Goal: Task Accomplishment & Management: Complete application form

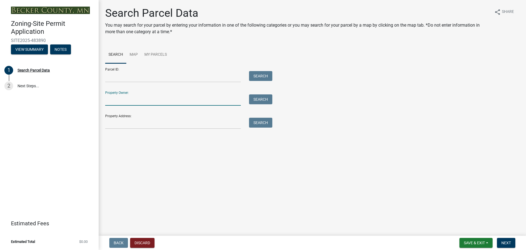
click at [127, 102] on input "Property Owner:" at bounding box center [173, 99] width 136 height 11
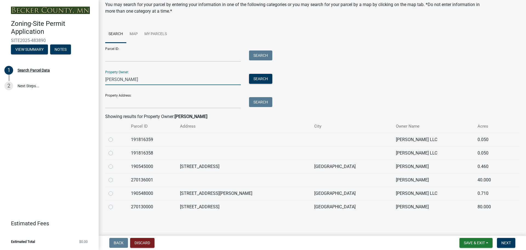
scroll to position [22, 0]
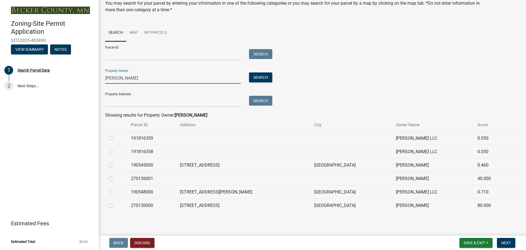
type input "grimes"
click at [153, 192] on td "190548000" at bounding box center [152, 191] width 49 height 13
click at [115, 188] on label at bounding box center [115, 188] width 0 height 0
click at [115, 192] on input "radio" at bounding box center [117, 190] width 4 height 4
radio input "true"
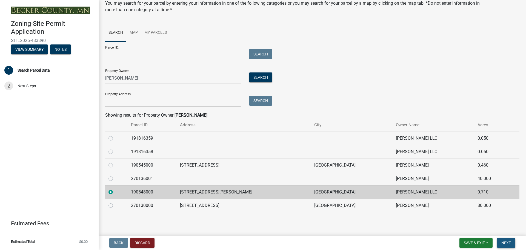
click at [506, 241] on span "Next" at bounding box center [506, 242] width 10 height 4
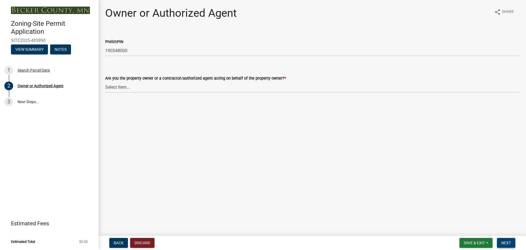
click at [506, 241] on span "Next" at bounding box center [506, 242] width 10 height 4
click at [118, 242] on span "Back" at bounding box center [119, 242] width 10 height 4
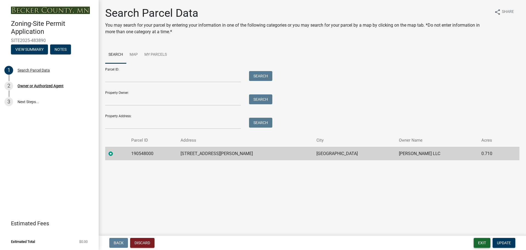
click at [483, 242] on button "Exit" at bounding box center [482, 243] width 17 height 10
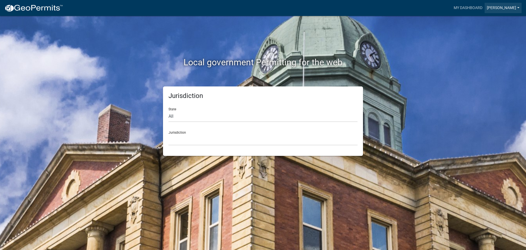
click at [498, 7] on link "[PERSON_NAME]" at bounding box center [503, 8] width 37 height 10
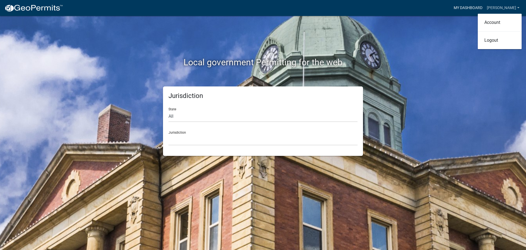
click at [470, 6] on link "My Dashboard" at bounding box center [468, 8] width 33 height 10
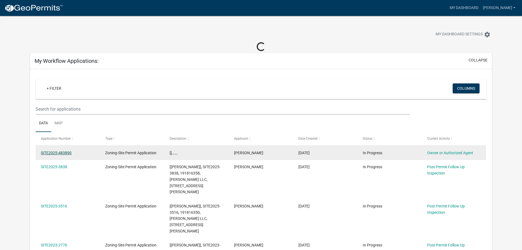
click at [64, 152] on link "SITE2025-483890" at bounding box center [56, 152] width 31 height 4
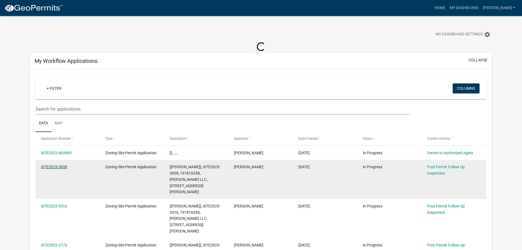
click at [60, 166] on link "SITE2025-3838" at bounding box center [54, 166] width 26 height 4
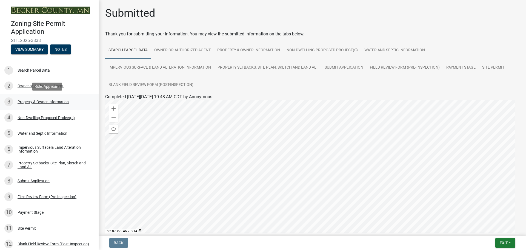
click at [41, 100] on div "Property & Owner Information" at bounding box center [43, 102] width 51 height 4
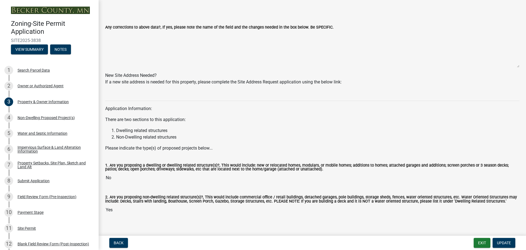
scroll to position [474, 0]
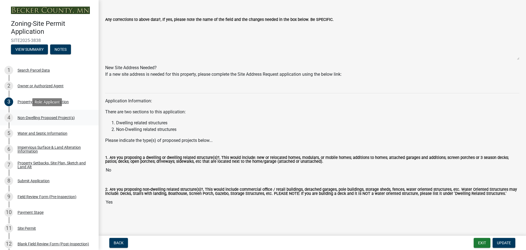
click at [34, 119] on div "Non-Dwelling Proposed Project(s)" at bounding box center [46, 118] width 57 height 4
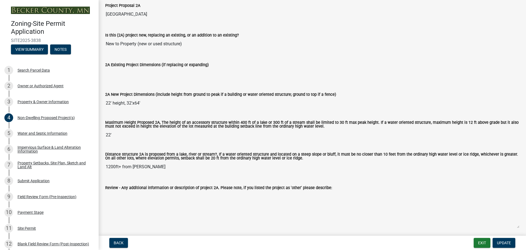
scroll to position [110, 0]
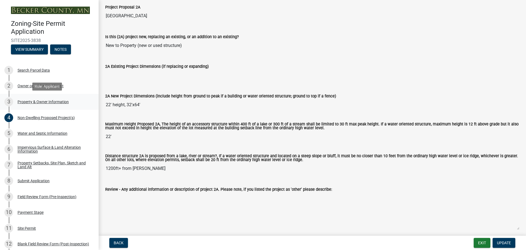
drag, startPoint x: 149, startPoint y: 107, endPoint x: 92, endPoint y: 103, distance: 57.2
click at [92, 103] on div "Zoning-Site Permit Application SITE2025-3838 View Summary Notes 1 Search Parcel…" at bounding box center [263, 125] width 526 height 250
drag, startPoint x: 166, startPoint y: 170, endPoint x: 102, endPoint y: 168, distance: 63.6
click at [102, 168] on div "Distance structure 2A is proposed from a lake, river or stream?, If a water ori…" at bounding box center [312, 162] width 422 height 32
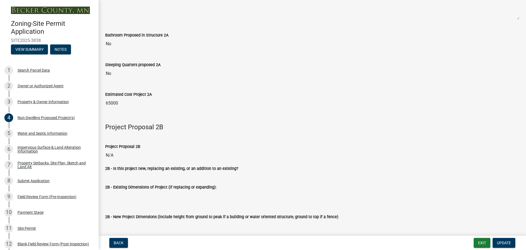
scroll to position [329, 0]
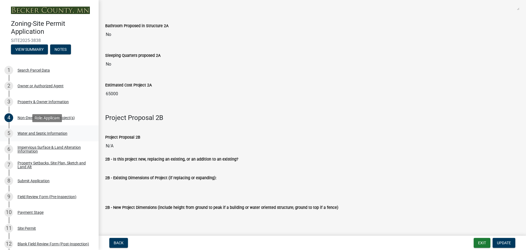
click at [37, 133] on div "Water and Septic Information" at bounding box center [43, 133] width 50 height 4
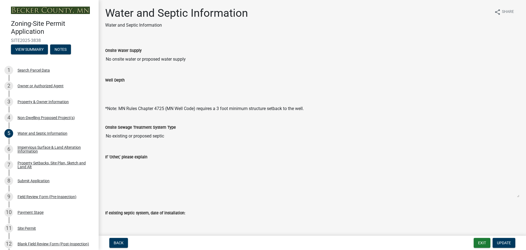
click at [285, 139] on input "No existing or proposed septic" at bounding box center [312, 135] width 414 height 11
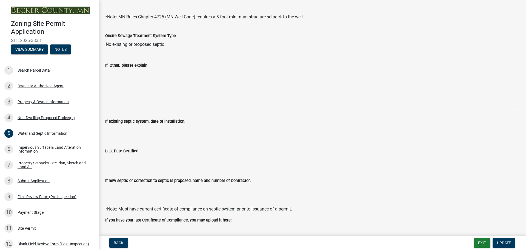
scroll to position [129, 0]
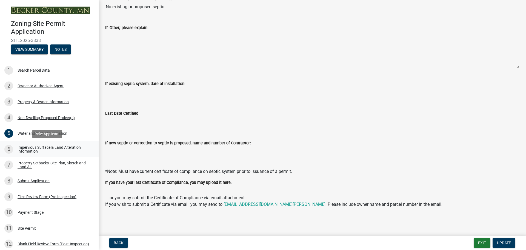
click at [36, 145] on div "Impervious Surface & Land Alteration Information" at bounding box center [54, 149] width 72 height 8
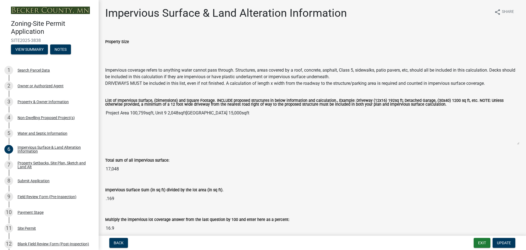
drag, startPoint x: 247, startPoint y: 115, endPoint x: 104, endPoint y: 114, distance: 142.7
click at [104, 114] on div "List of Impervious Surface, (Dimensions) and Square Footage. INCLUDE proposed s…" at bounding box center [312, 120] width 422 height 58
drag, startPoint x: 124, startPoint y: 170, endPoint x: 104, endPoint y: 168, distance: 20.4
click at [104, 168] on div "Total sum of all impervious surface: 17,048" at bounding box center [312, 164] width 422 height 30
drag, startPoint x: 118, startPoint y: 201, endPoint x: 101, endPoint y: 201, distance: 16.4
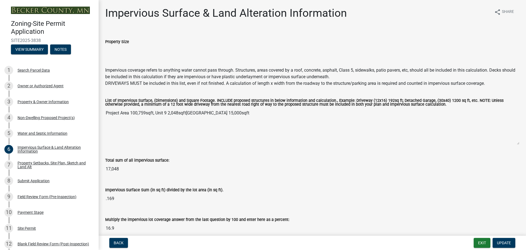
click at [101, 201] on div "Impervious Surface Sum (in sq ft) divided by the lot area (in sq ft). .169" at bounding box center [312, 194] width 422 height 30
drag, startPoint x: 119, startPoint y: 228, endPoint x: 105, endPoint y: 228, distance: 13.7
click at [105, 228] on input "16.9" at bounding box center [312, 227] width 414 height 11
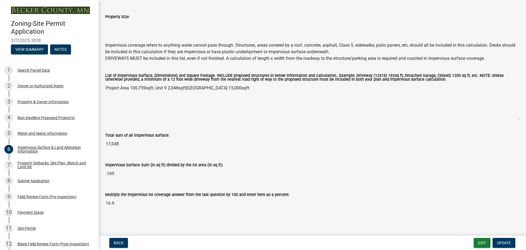
scroll to position [26, 0]
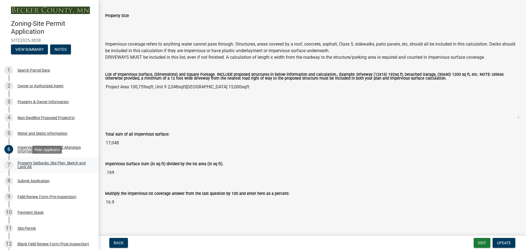
click at [27, 167] on div "Property Setbacks, Site Plan, Sketch and Land Alt" at bounding box center [54, 165] width 72 height 8
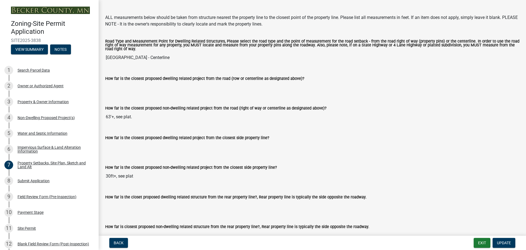
scroll to position [877, 0]
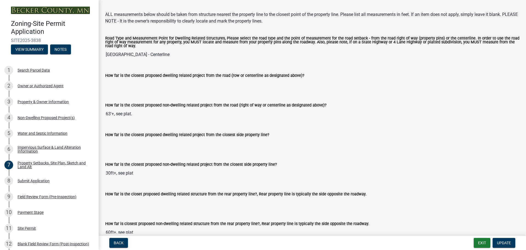
drag, startPoint x: 149, startPoint y: 62, endPoint x: 105, endPoint y: 61, distance: 44.7
click at [105, 61] on div "Road Type and Measurement Point for Dwelling Related Structures, Please select …" at bounding box center [312, 47] width 422 height 36
drag, startPoint x: 136, startPoint y: 122, endPoint x: 106, endPoint y: 121, distance: 30.1
click at [106, 119] on input "63'+, see plat." at bounding box center [312, 113] width 414 height 11
drag, startPoint x: 136, startPoint y: 182, endPoint x: 105, endPoint y: 179, distance: 31.1
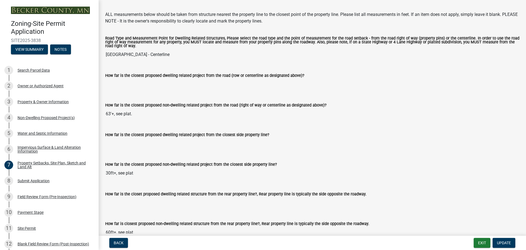
click at [105, 178] on input "30ft+, see plat" at bounding box center [312, 172] width 414 height 11
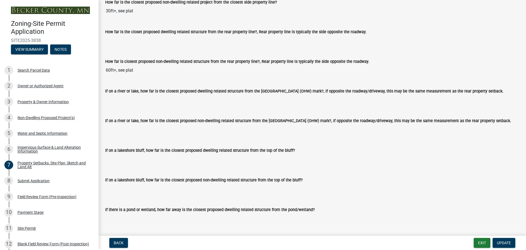
scroll to position [1041, 0]
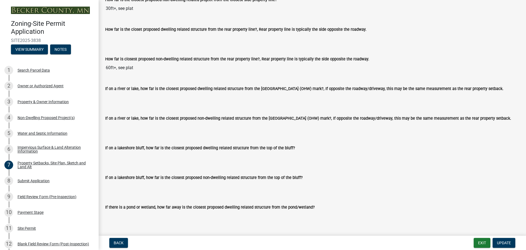
drag, startPoint x: 146, startPoint y: 77, endPoint x: 99, endPoint y: 74, distance: 47.5
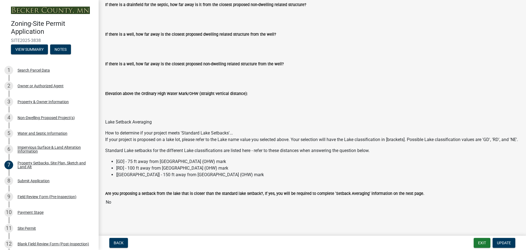
scroll to position [1406, 0]
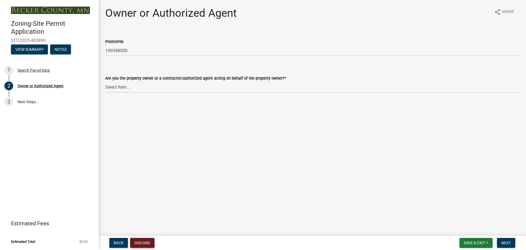
click at [145, 243] on button "Discard" at bounding box center [142, 243] width 24 height 10
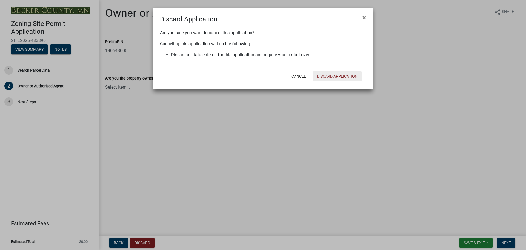
click at [333, 75] on button "Discard Application" at bounding box center [337, 76] width 49 height 10
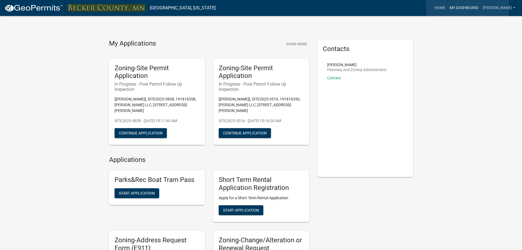
click at [467, 7] on link "My Dashboard" at bounding box center [463, 8] width 33 height 10
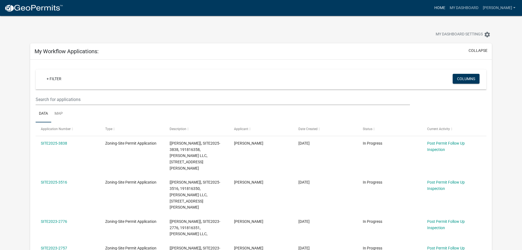
click at [439, 7] on link "Home" at bounding box center [439, 8] width 15 height 10
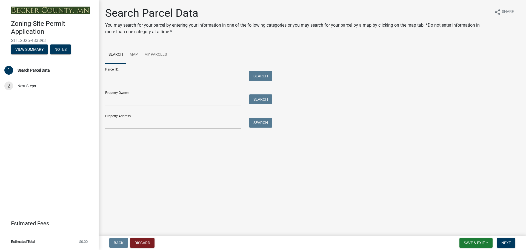
click at [147, 76] on input "Parcel ID:" at bounding box center [173, 76] width 136 height 11
paste input "191816359"
click at [257, 78] on button "Search" at bounding box center [260, 76] width 23 height 10
click at [114, 76] on input "191816359" at bounding box center [173, 76] width 136 height 11
type input "191816359"
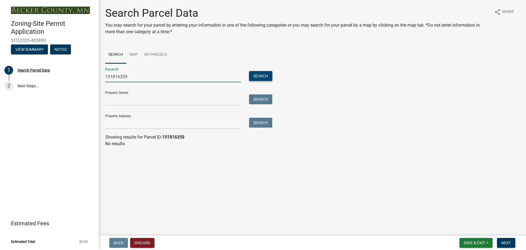
click at [258, 76] on button "Search" at bounding box center [260, 76] width 23 height 10
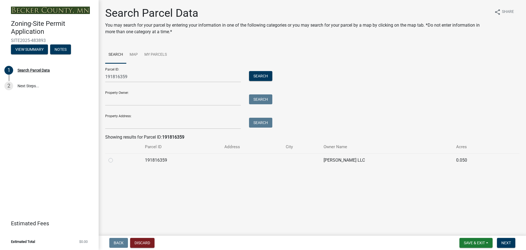
click at [108, 159] on td at bounding box center [123, 159] width 36 height 13
click at [115, 157] on label at bounding box center [115, 157] width 0 height 0
click at [115, 159] on input "radio" at bounding box center [117, 159] width 4 height 4
radio input "true"
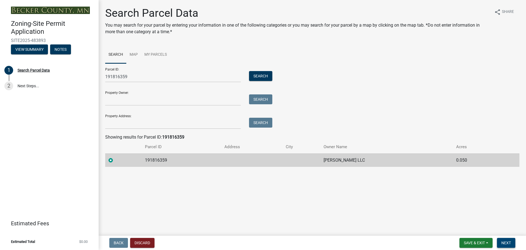
click at [505, 242] on span "Next" at bounding box center [506, 242] width 10 height 4
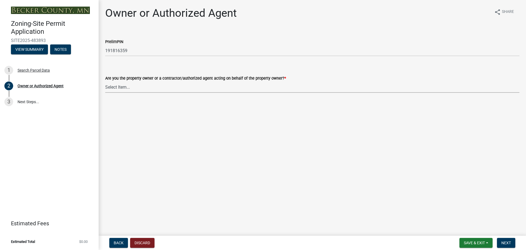
click at [130, 87] on select "Select Item... Property Owner Authorized Agent" at bounding box center [312, 86] width 414 height 11
click at [105, 81] on select "Select Item... Property Owner Authorized Agent" at bounding box center [312, 86] width 414 height 11
select select "3c674549-ed69-405f-b795-9fa3f7d47d9d"
click at [506, 244] on span "Next" at bounding box center [506, 242] width 10 height 4
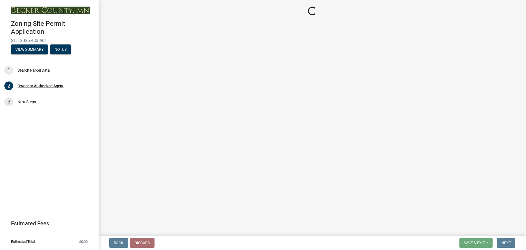
select select "4439e411-f9ac-4451-8e9c-dcab1ac02f4d"
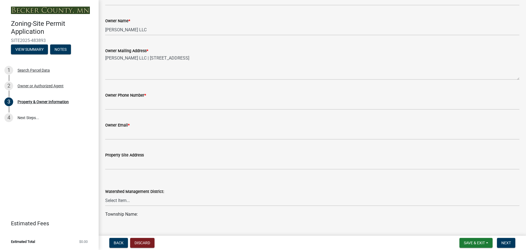
scroll to position [110, 0]
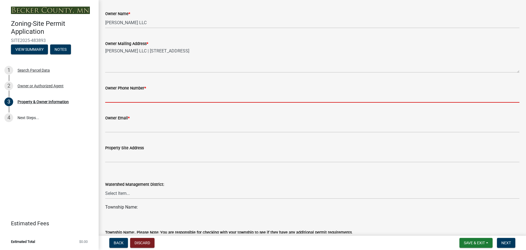
click at [121, 98] on input "Owner Phone Number *" at bounding box center [312, 96] width 414 height 11
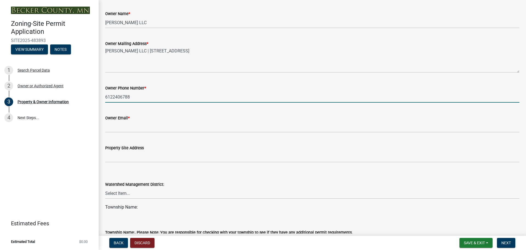
type input "6122406788"
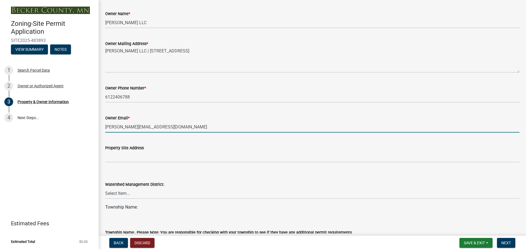
type input "grimes.brand@gmail.com"
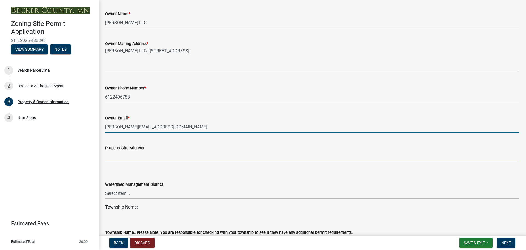
click at [124, 161] on input "Property Site Address" at bounding box center [312, 156] width 414 height 11
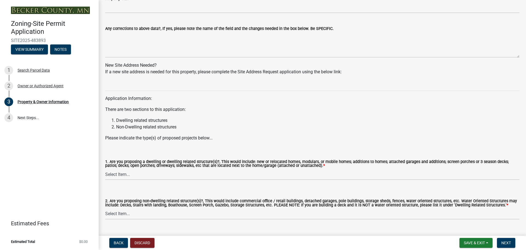
scroll to position [491, 0]
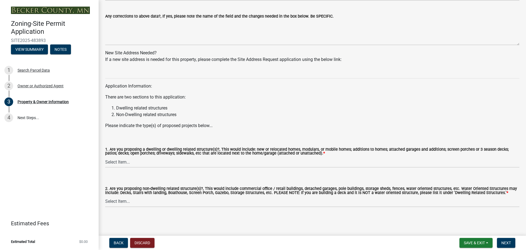
type input "25296 S Melissa DR"
click at [134, 163] on select "Select Item... Yes No" at bounding box center [312, 161] width 414 height 11
click at [105, 156] on select "Select Item... Yes No" at bounding box center [312, 161] width 414 height 11
select select "fcf6d223-6c57-4dc5-b63a-a94704169022"
click at [132, 204] on select "Select Item... Yes No" at bounding box center [312, 201] width 414 height 11
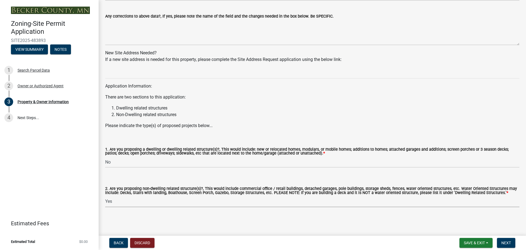
click at [105, 196] on select "Select Item... Yes No" at bounding box center [312, 201] width 414 height 11
select select "5a5634ed-f11e-4c7b-90e1-096e6cfd17b9"
click at [509, 242] on span "Next" at bounding box center [506, 242] width 10 height 4
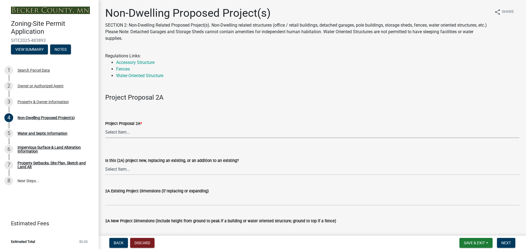
click at [124, 132] on select "Select Item... N/A Commercial Office/Retail Building Detached Garage Pole Build…" at bounding box center [312, 132] width 414 height 11
click at [105, 127] on select "Select Item... N/A Commercial Office/Retail Building Detached Garage Pole Build…" at bounding box center [312, 132] width 414 height 11
select select "6ced1b54-2913-4dbf-9776-23baa6524e46"
click at [136, 171] on select "Select Item... New to Property (new or used structure) Relocating/moving existi…" at bounding box center [312, 169] width 414 height 11
click at [105, 164] on select "Select Item... New to Property (new or used structure) Relocating/moving existi…" at bounding box center [312, 169] width 414 height 11
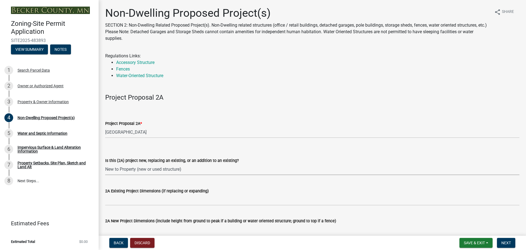
select select "3a2d96d3-fd69-4ed9-bae4-7a5aa03a7e58"
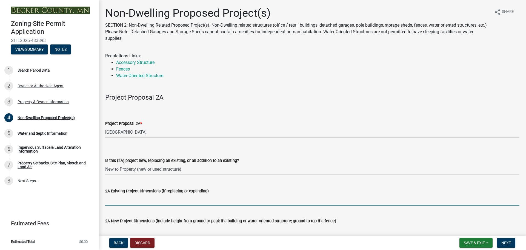
click at [150, 202] on input "2A Existing Project Dimensions (if replacing or expanding)" at bounding box center [312, 199] width 414 height 11
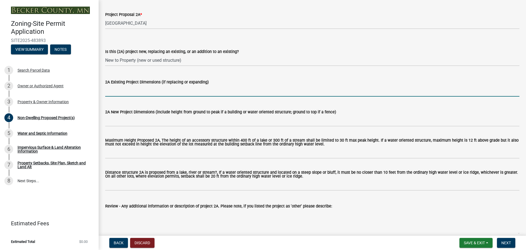
scroll to position [110, 0]
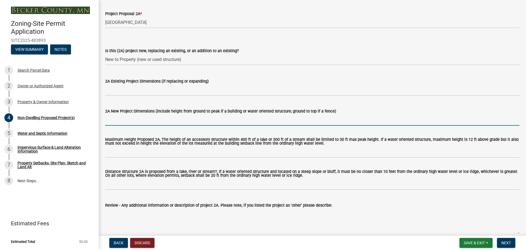
click at [126, 120] on input "2A New Project Dimensions (include height from ground to peak if a building or …" at bounding box center [312, 119] width 414 height 11
paste input "22' height, 32'x64'"
type input "22' height, 32'x64'"
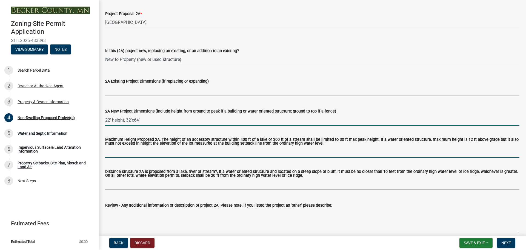
click at [133, 155] on input "Maximum Height Proposed 2A, The height of an accessory structure within 400 ft …" at bounding box center [312, 151] width 414 height 11
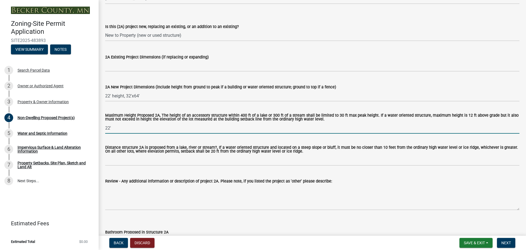
scroll to position [137, 0]
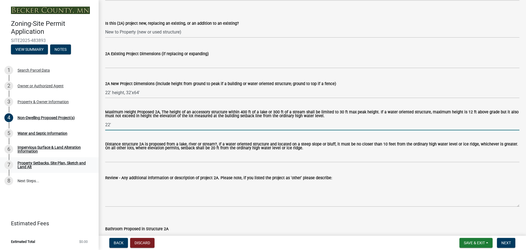
type input "22'"
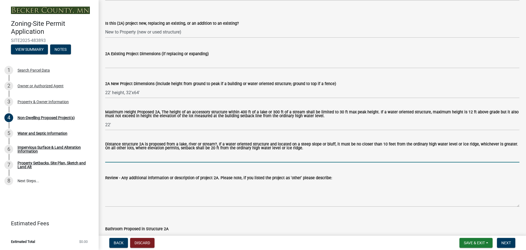
click at [120, 158] on input "Distance structure 2A is proposed from a lake, river or stream?, If a water ori…" at bounding box center [312, 156] width 414 height 11
paste input "1200ft+ from Lake Melissa"
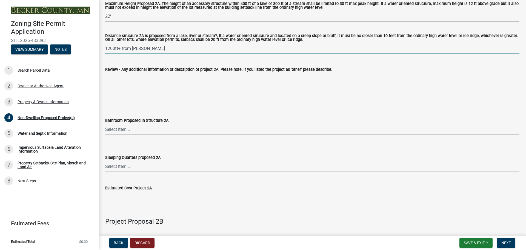
scroll to position [274, 0]
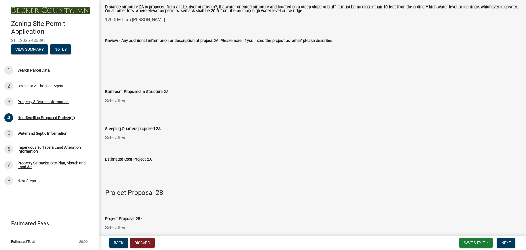
type input "1200ft+ from Lake Melissa"
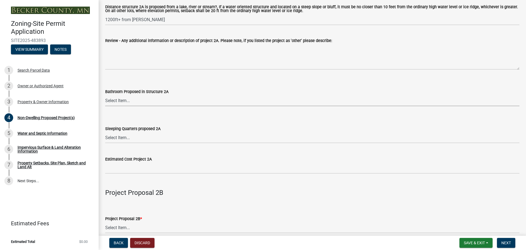
click at [131, 101] on select "Select Item... N/A Yes No" at bounding box center [312, 100] width 414 height 11
click at [105, 95] on select "Select Item... N/A Yes No" at bounding box center [312, 100] width 414 height 11
select select "cf118f3b-6469-426f-b247-8aeebfb0198d"
click at [125, 138] on select "Select Item... N/A Yes No" at bounding box center [312, 137] width 414 height 11
click at [105, 132] on select "Select Item... N/A Yes No" at bounding box center [312, 137] width 414 height 11
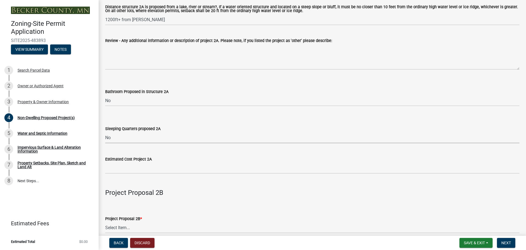
select select "d5258256-81e9-4688-bc84-b01445ee29b6"
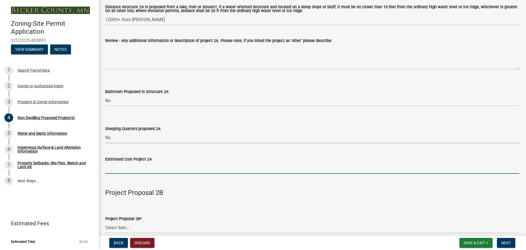
click at [121, 169] on input "text" at bounding box center [312, 167] width 414 height 11
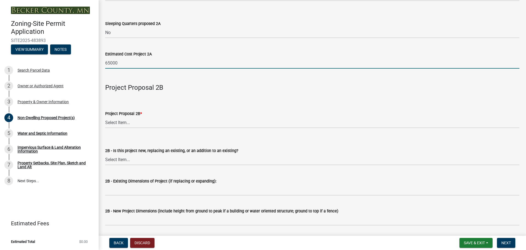
scroll to position [384, 0]
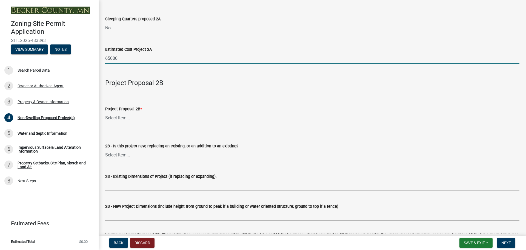
type input "65000"
click at [133, 119] on select "Select Item... N/A Commercial Office/Retail Building Detached Garage Pole Build…" at bounding box center [312, 117] width 414 height 11
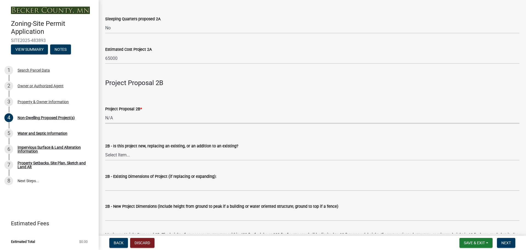
click at [105, 113] on select "Select Item... N/A Commercial Office/Retail Building Detached Garage Pole Build…" at bounding box center [312, 117] width 414 height 11
select select "258cbdbc-8629-455d-9fed-6a57bf82144e"
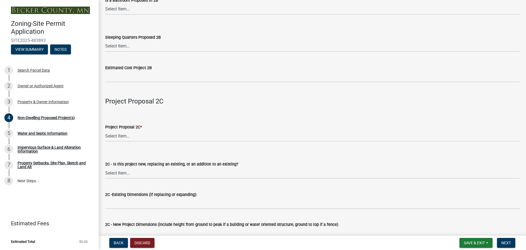
scroll to position [740, 0]
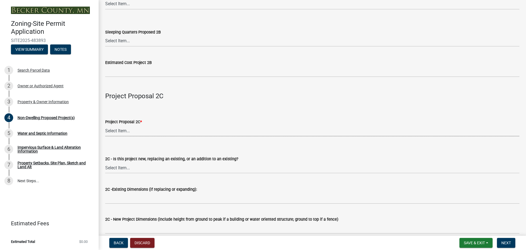
click at [139, 133] on select "Select Item... N/A Commercial Office/Retail Building Detached Garage Pole Build…" at bounding box center [312, 130] width 414 height 11
click at [105, 126] on select "Select Item... N/A Commercial Office/Retail Building Detached Garage Pole Build…" at bounding box center [312, 130] width 414 height 11
select select "a9a8393f-3c28-47b8-b6d9-84c94641c3fc"
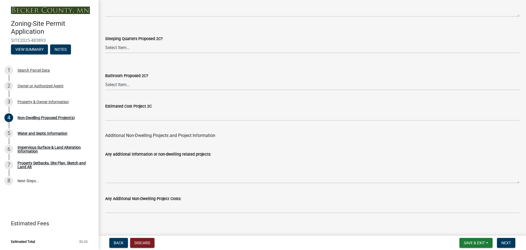
scroll to position [1073, 0]
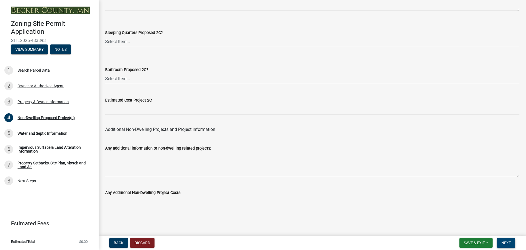
click at [510, 242] on span "Next" at bounding box center [506, 242] width 10 height 4
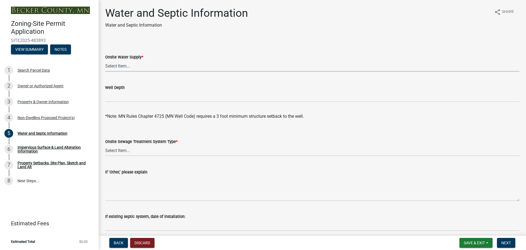
click at [123, 66] on select "Select Item... Well New Well to be Installed Attached to City Water System No o…" at bounding box center [312, 65] width 414 height 11
click at [105, 60] on select "Select Item... Well New Well to be Installed Attached to City Water System No o…" at bounding box center [312, 65] width 414 height 11
select select "36c179e4-d9bc-4e26-9fa7-a2562bd8114c"
click at [133, 151] on select "Select Item... No existing or proposed septic Proposed New or Corrected Septic …" at bounding box center [312, 150] width 414 height 11
click at [105, 145] on select "Select Item... No existing or proposed septic Proposed New or Corrected Septic …" at bounding box center [312, 150] width 414 height 11
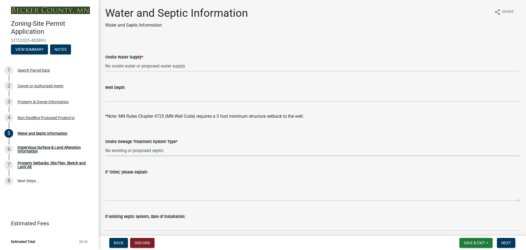
select select "a01a1fb1-1490-43e2-af36-29ac4cf5629f"
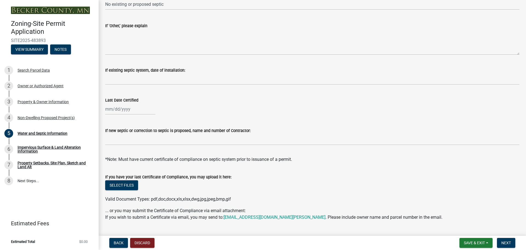
scroll to position [159, 0]
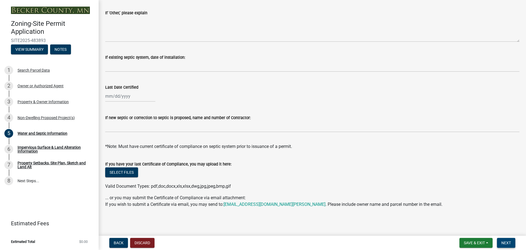
click at [507, 241] on span "Next" at bounding box center [506, 242] width 10 height 4
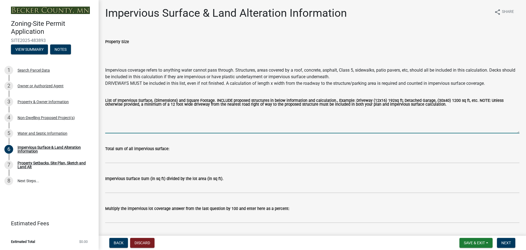
click at [146, 124] on textarea "List of Impervious Surface, (Dimensions) and Square Footage. INCLUDE proposed s…" at bounding box center [312, 120] width 414 height 26
paste textarea "Project Area 100,759sqft, Unit 9 2,048sqft, Shared Driveway 15,000sqft"
type textarea "Project Area 100,759sqft, Unit 9 2,048sqft, Shared Driveway 15,000sqft"
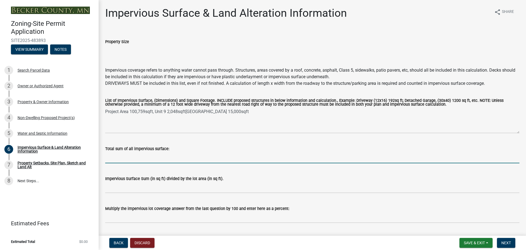
click at [145, 159] on input "Total sum of all impervious surface:" at bounding box center [312, 157] width 414 height 11
paste input "17,048"
type input "17,048"
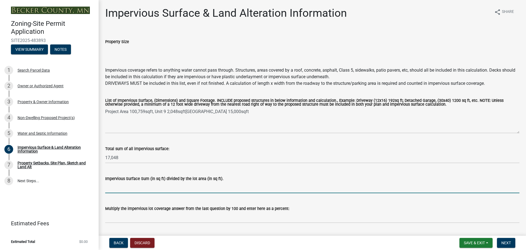
click at [125, 188] on input "Impervious Surface Sum (in sq ft) divided by the lot area (in sq ft)." at bounding box center [312, 187] width 414 height 11
paste input ".169"
type input ".169"
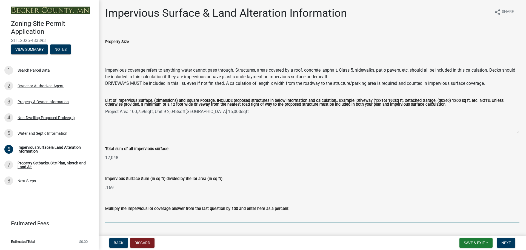
click at [133, 220] on input "Multiply the impervious lot coverage answer from the last question by 100 and e…" at bounding box center [312, 217] width 414 height 11
paste input "16.9"
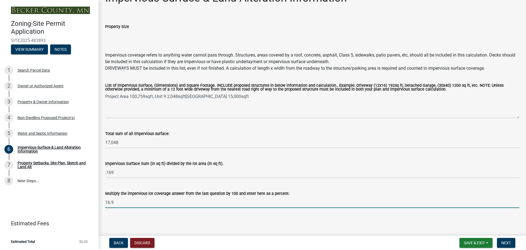
scroll to position [16, 0]
type input "16.9"
click at [509, 239] on button "Next" at bounding box center [506, 243] width 18 height 10
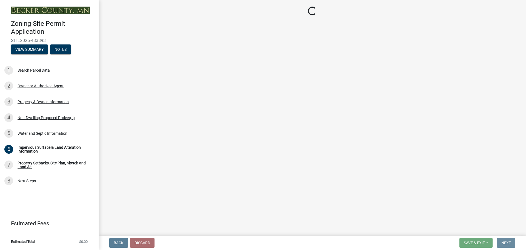
scroll to position [0, 0]
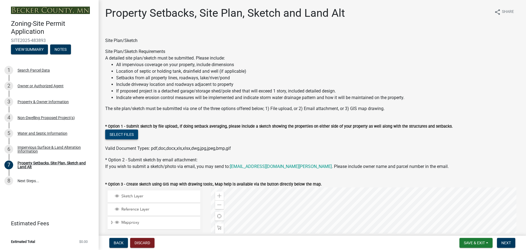
click at [119, 130] on button "Select files" at bounding box center [121, 134] width 33 height 10
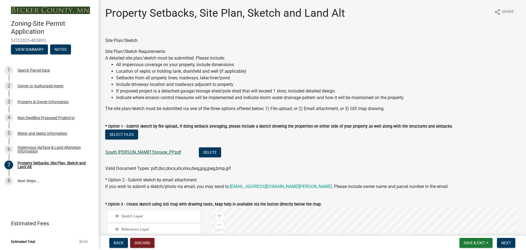
click at [139, 152] on link "South Melissa Storage_PP.pdf" at bounding box center [143, 151] width 76 height 5
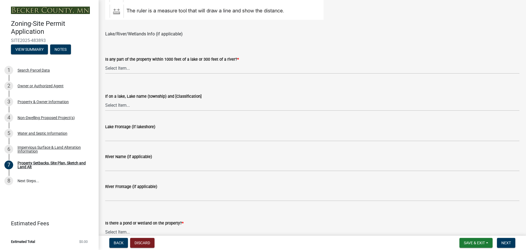
scroll to position [411, 0]
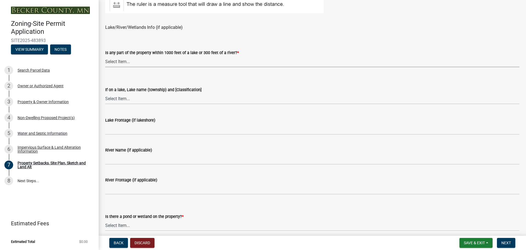
click at [157, 64] on select "Select Item... Shoreland-Riparian (Property is bordering a lake, river or strea…" at bounding box center [312, 61] width 414 height 11
click at [105, 56] on select "Select Item... Shoreland-Riparian (Property is bordering a lake, river or strea…" at bounding box center [312, 61] width 414 height 11
select select "d89fbfa0-1150-4954-b91c-9d482c9530a3"
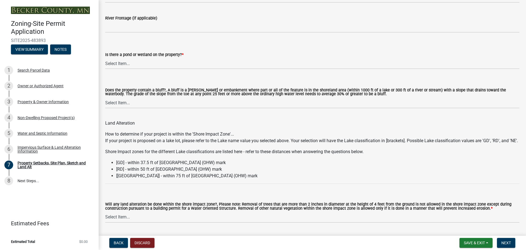
scroll to position [575, 0]
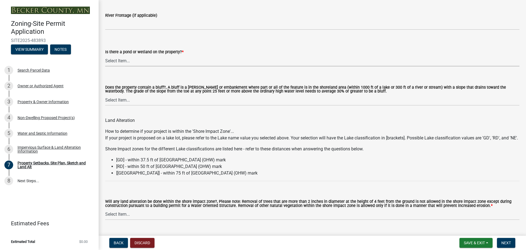
click at [139, 60] on select "Select Item... Yes No" at bounding box center [312, 60] width 414 height 11
click at [105, 55] on select "Select Item... Yes No" at bounding box center [312, 60] width 414 height 11
select select "b56a4575-9846-47cf-8067-c59a4853da22"
click at [135, 100] on select "Select Item... Yes No" at bounding box center [312, 99] width 414 height 11
click at [105, 95] on select "Select Item... Yes No" at bounding box center [312, 99] width 414 height 11
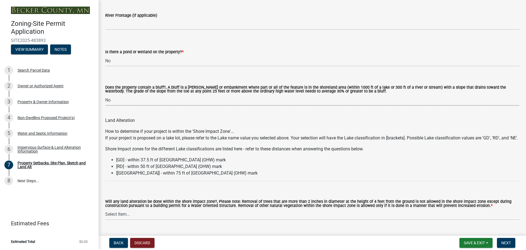
select select "12f785fb-c378-4b18-841c-21c73dc99083"
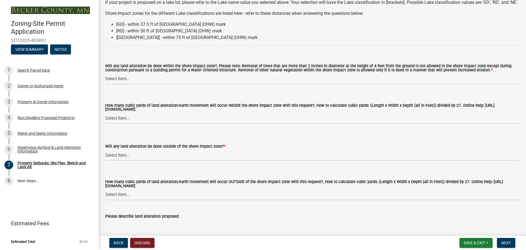
scroll to position [712, 0]
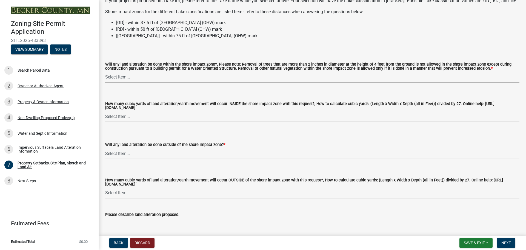
click at [137, 83] on select "Select Item... Yes No N/A" at bounding box center [312, 77] width 414 height 11
click at [105, 78] on select "Select Item... Yes No N/A" at bounding box center [312, 77] width 414 height 11
select select "e8ab2dc3-aa3f-46f3-9b4a-37eb25ad84af"
click at [127, 122] on select "Select Item... None 10 Cubic Yards or less 11-50 Cubic Yards Over 50 Cubic Yards" at bounding box center [312, 116] width 414 height 11
click at [231, 175] on div "How many cubic yards of land alteration/earth movement will occur OUTSIDE of th…" at bounding box center [312, 181] width 414 height 34
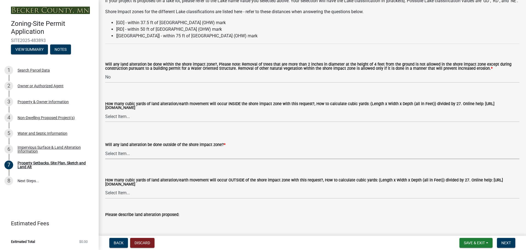
click at [150, 159] on select "Select Item... Yes No N/A" at bounding box center [312, 153] width 414 height 11
click at [105, 155] on select "Select Item... Yes No N/A" at bounding box center [312, 153] width 414 height 11
select select "b98836ba-4715-455d-97ab-be9a9df498a8"
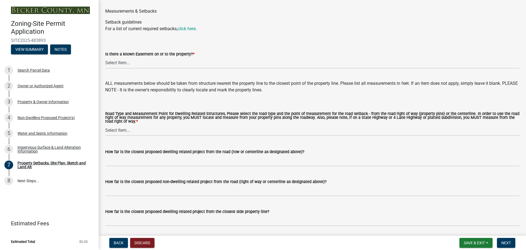
scroll to position [959, 0]
click at [158, 68] on select "Select Item... Yes No" at bounding box center [312, 62] width 414 height 11
click at [105, 64] on select "Select Item... Yes No" at bounding box center [312, 62] width 414 height 11
select select "c8b8ea71-7088-4e87-a493-7bc88cc2835b"
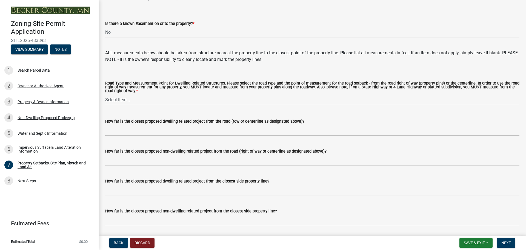
scroll to position [1014, 0]
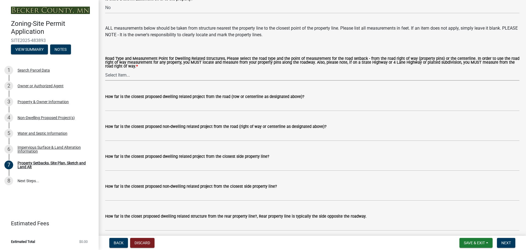
click at [136, 81] on select "Select Item... Private Easement - Right of Way Private Easement - Centerline Pu…" at bounding box center [312, 74] width 414 height 11
click at [105, 77] on select "Select Item... Private Easement - Right of Way Private Easement - Centerline Pu…" at bounding box center [312, 74] width 414 height 11
select select "a4ce8fad-3c47-4e2b-9375-28a8f2ee630b"
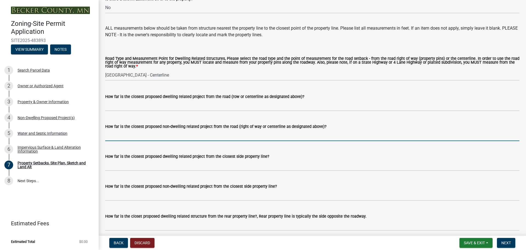
click at [130, 141] on input "How far is the closest proposed non-dwelling related project from the road (rig…" at bounding box center [312, 135] width 414 height 11
paste input "63'+, see plat."
type input "63'+, see plat."
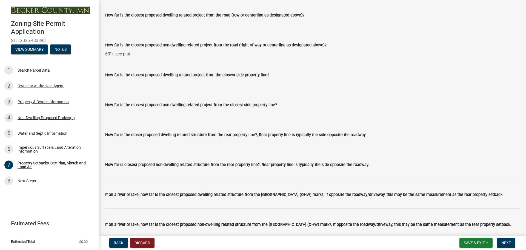
scroll to position [1096, 0]
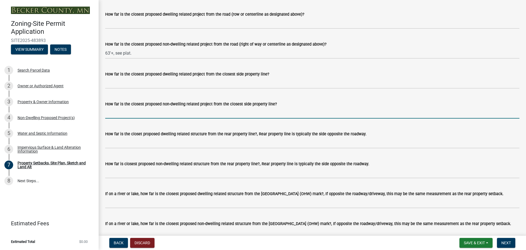
click at [146, 118] on input "How far is the closest proposed non-dwelling related project from the closest s…" at bounding box center [312, 112] width 414 height 11
paste input "30ft+, see plat"
type input "30ft+, see plat"
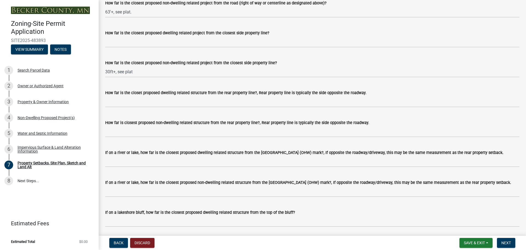
scroll to position [1151, 0]
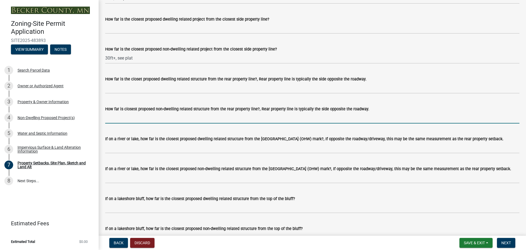
click at [135, 123] on input "How far is closest proposed non-dwelling related structure from the rear proper…" at bounding box center [312, 117] width 414 height 11
paste input "60ft+, see plat"
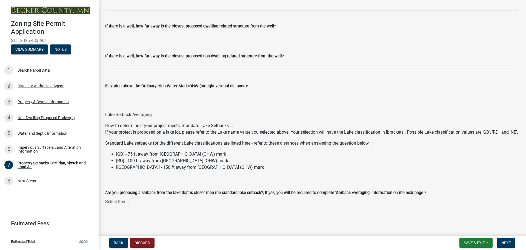
scroll to position [1576, 0]
type input "60ft+, see plat"
click at [140, 201] on select "Select Item... Yes No N/A" at bounding box center [312, 201] width 414 height 11
click at [137, 200] on select "Select Item... Yes No N/A" at bounding box center [312, 201] width 414 height 11
click at [105, 196] on select "Select Item... Yes No N/A" at bounding box center [312, 201] width 414 height 11
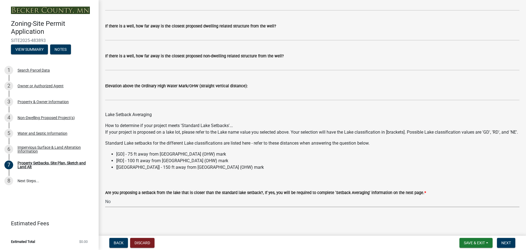
select select "19d13e65-c93d-443e-910a-7a17299544cc"
click at [509, 239] on button "Next" at bounding box center [506, 243] width 18 height 10
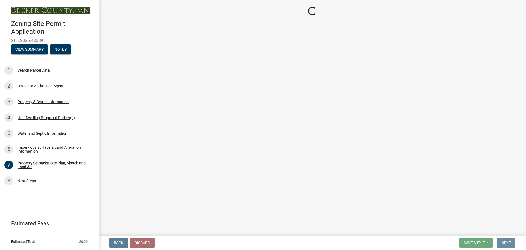
scroll to position [0, 0]
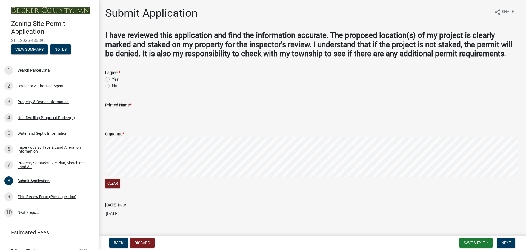
click at [112, 78] on label "Yes" at bounding box center [115, 79] width 7 height 7
click at [112, 78] on input "Yes" at bounding box center [114, 78] width 4 height 4
radio input "true"
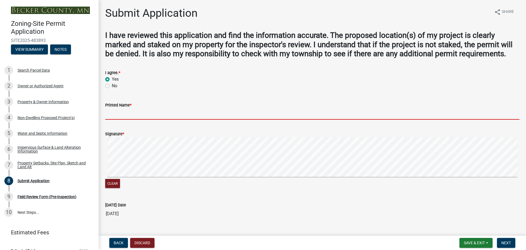
click at [121, 114] on input "Printed Name *" at bounding box center [312, 113] width 414 height 11
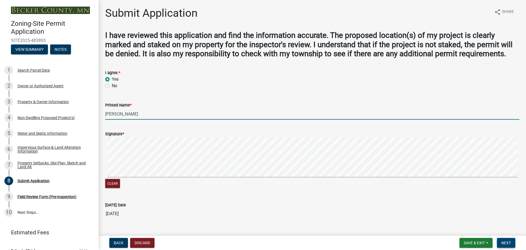
type input "[PERSON_NAME]"
click at [509, 243] on span "Next" at bounding box center [506, 242] width 10 height 4
